Goal: Information Seeking & Learning: Learn about a topic

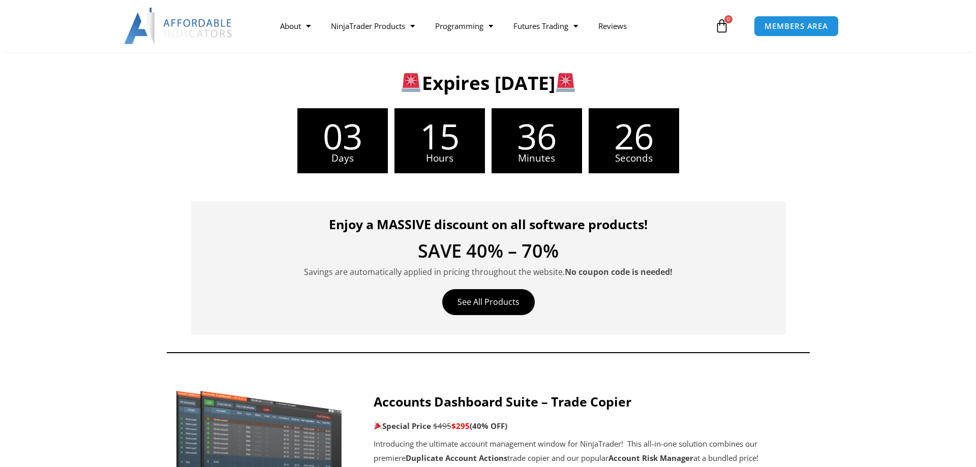
scroll to position [254, 0]
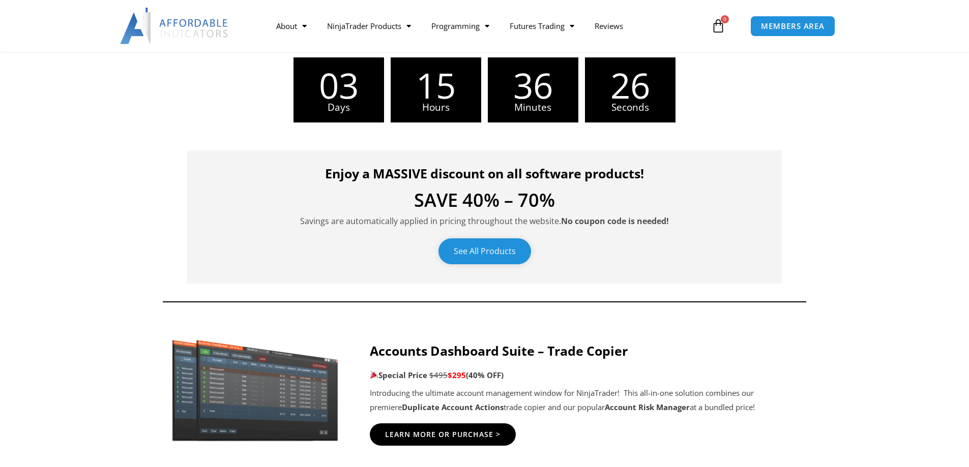
click at [504, 246] on link "See All Products" at bounding box center [484, 251] width 93 height 26
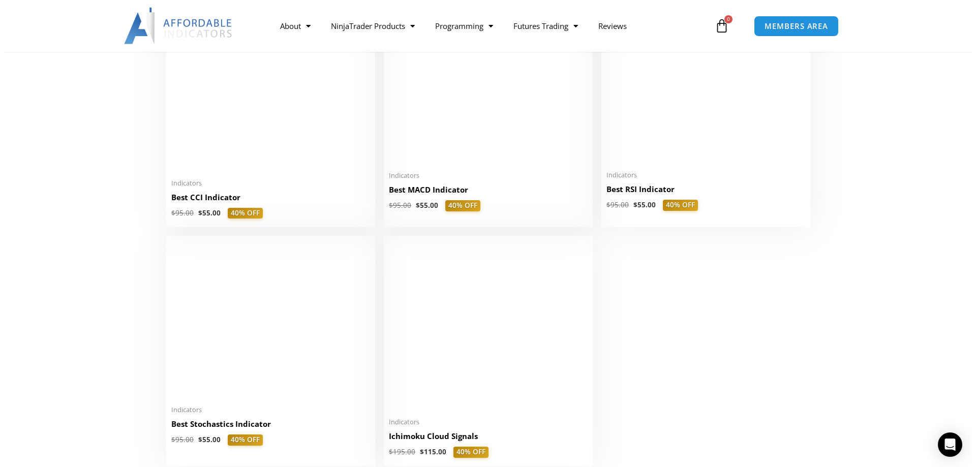
scroll to position [2288, 0]
